Goal: Use online tool/utility: Utilize a website feature to perform a specific function

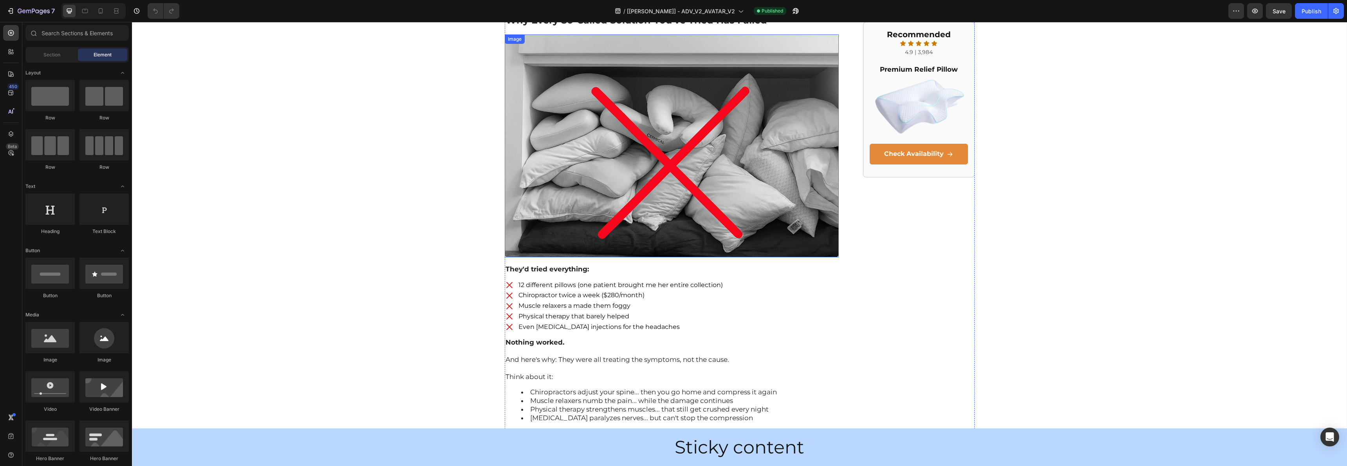
scroll to position [757, 0]
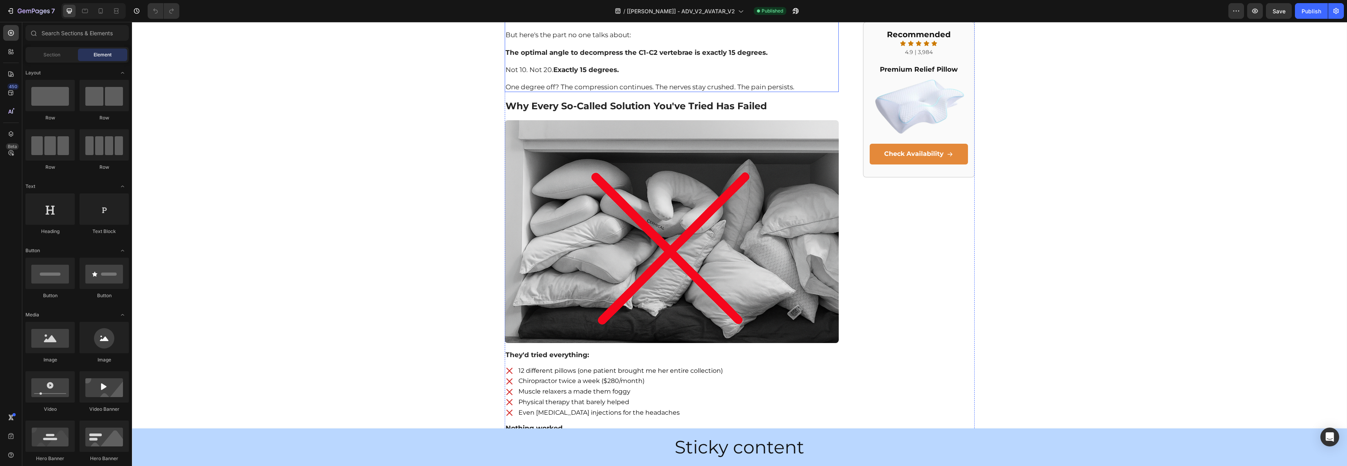
click at [616, 91] on p "One degree off? The compression continues. The nerves stay crushed. The pain pe…" at bounding box center [672, 87] width 333 height 9
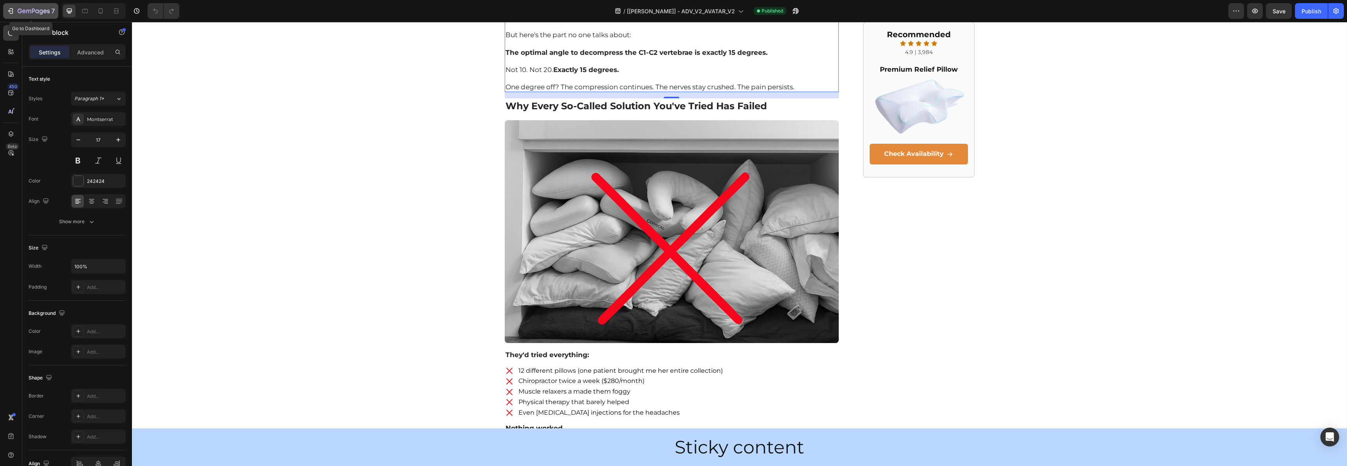
click at [14, 15] on div "7" at bounding box center [31, 10] width 48 height 9
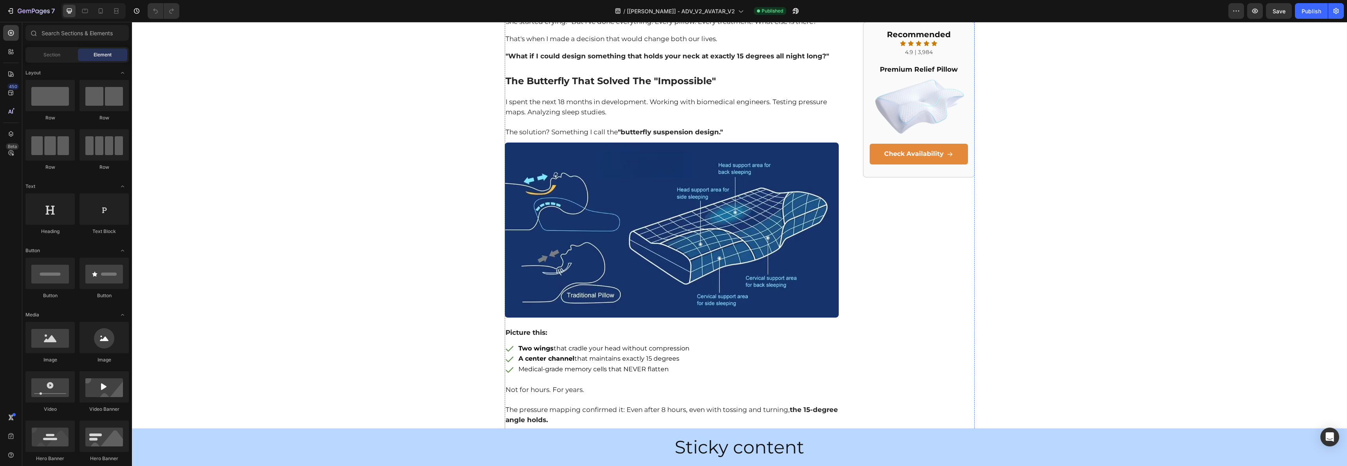
scroll to position [1247, 0]
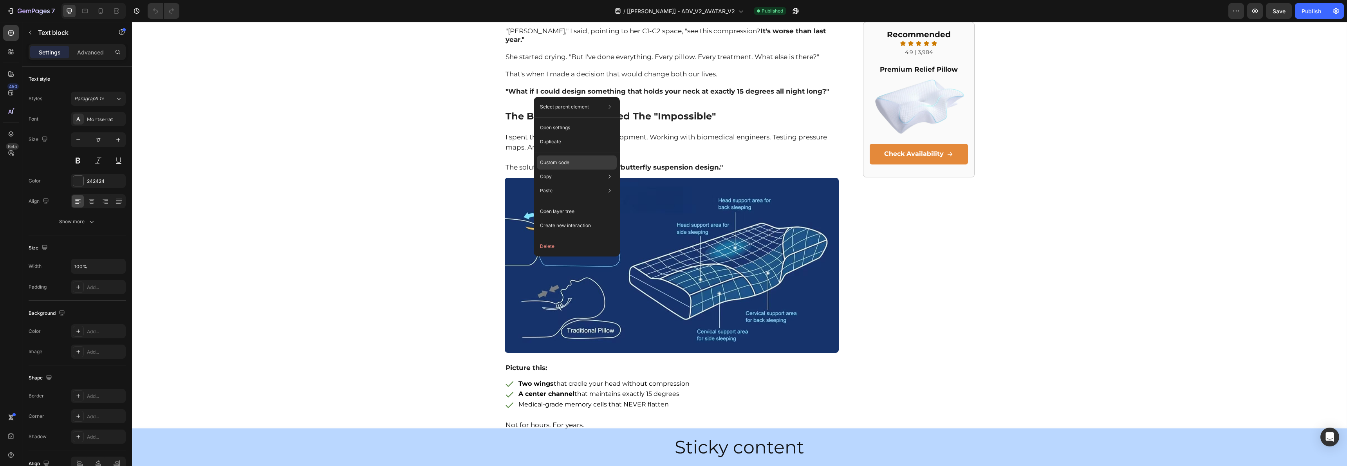
click at [577, 184] on div "Custom code" at bounding box center [577, 191] width 80 height 14
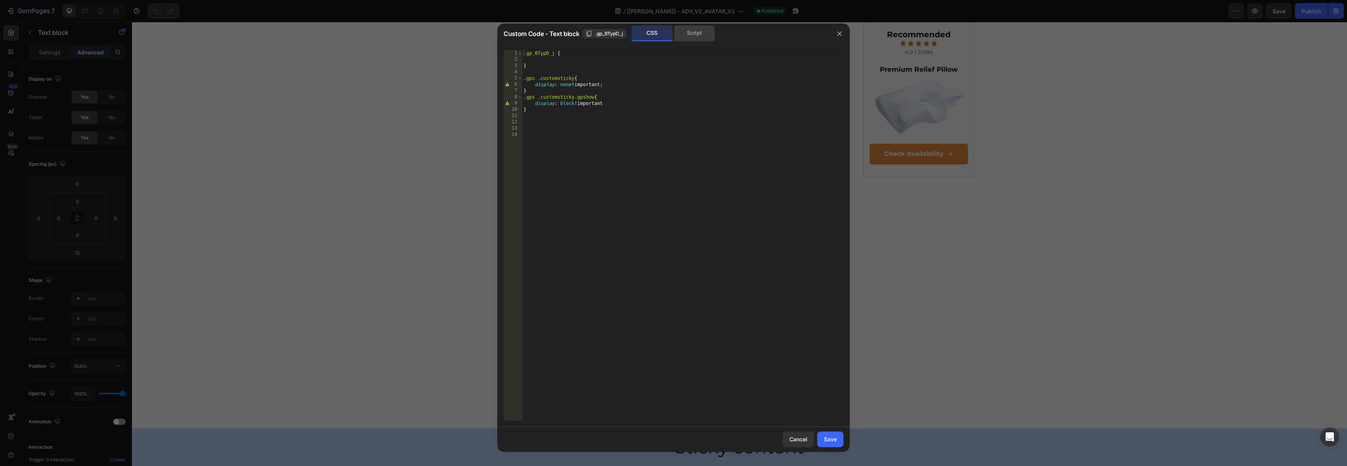
click at [679, 35] on div "Script" at bounding box center [694, 33] width 41 height 16
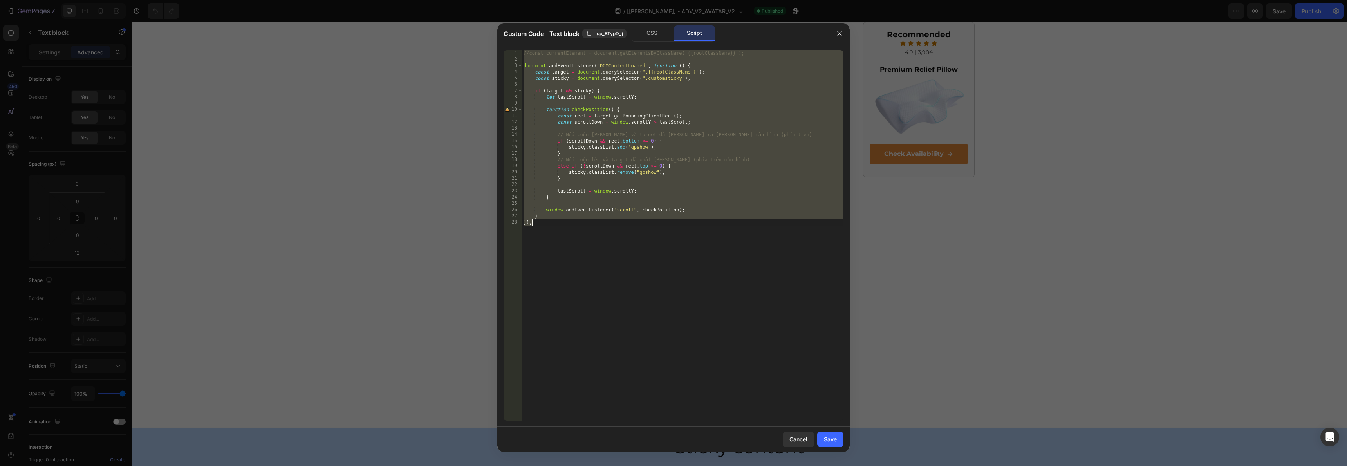
click at [644, 69] on div "//const currentElement = document.getElementsByClassName('{{rootClassName}}'); …" at bounding box center [683, 241] width 322 height 383
type textarea "const target = document.querySelector(".{{rootClassName}}");"
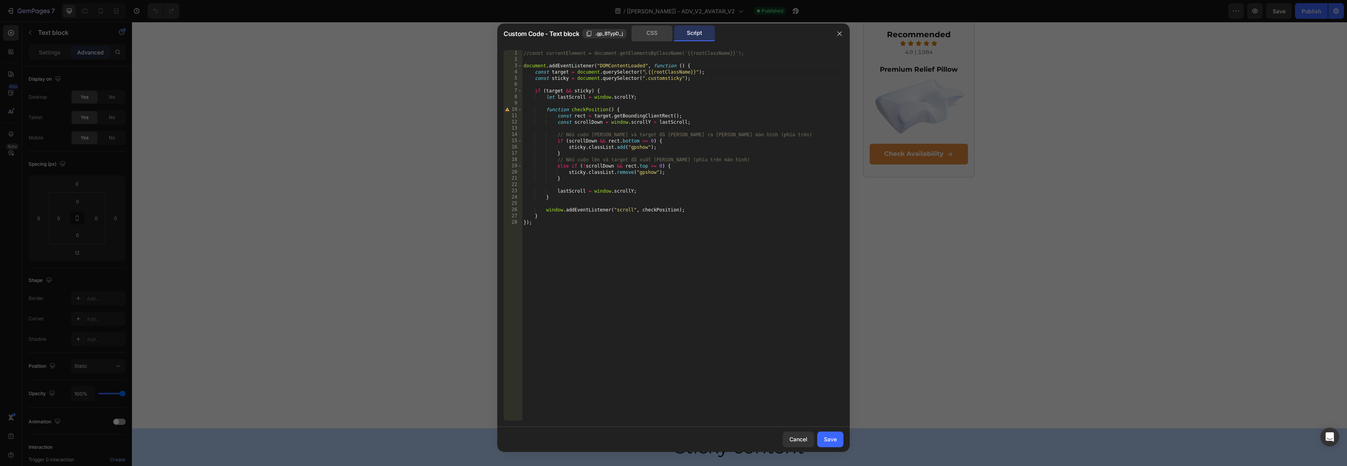
click at [645, 29] on div "CSS" at bounding box center [652, 33] width 41 height 16
